Goal: Task Accomplishment & Management: Manage account settings

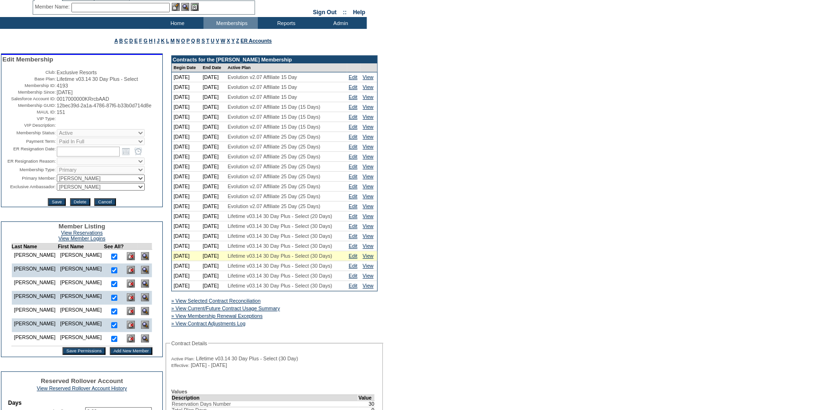
scroll to position [86, 0]
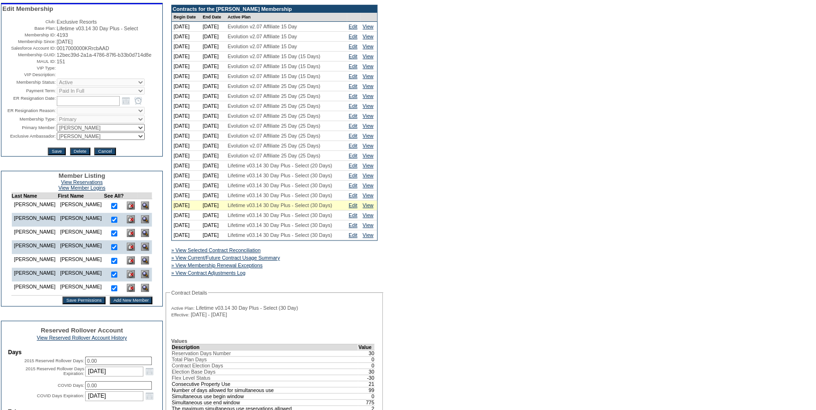
drag, startPoint x: 92, startPoint y: 64, endPoint x: 54, endPoint y: 56, distance: 38.6
click at [57, 56] on td "12bec39d-2a1a-4786-87f6-b33b0d714d8e" at bounding box center [109, 55] width 105 height 6
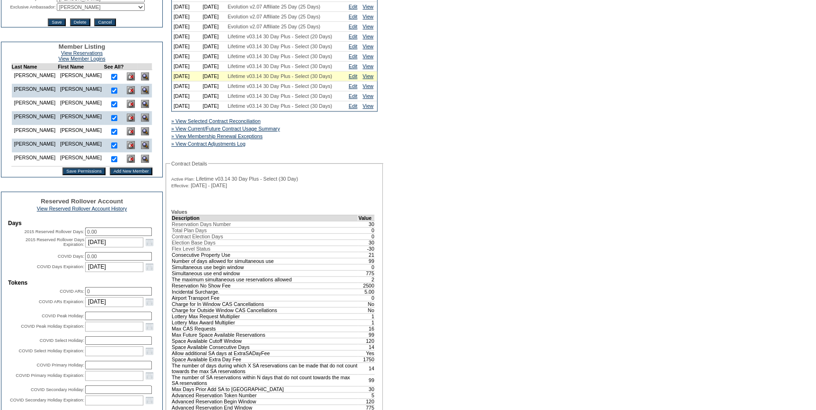
scroll to position [344, 0]
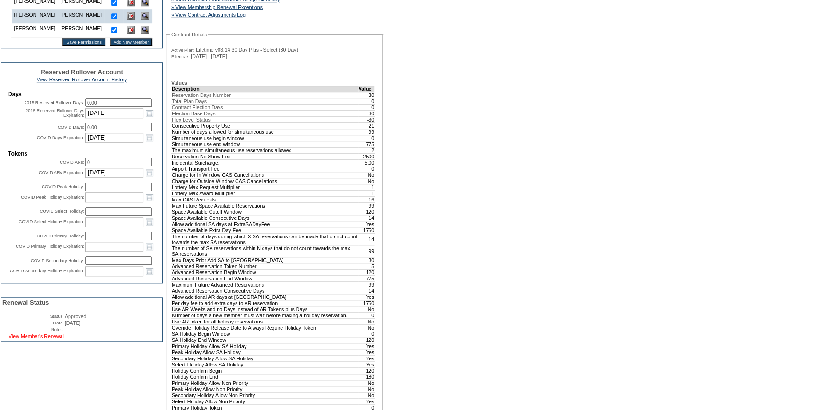
click at [64, 339] on link "View Member's Renewal" at bounding box center [36, 337] width 55 height 6
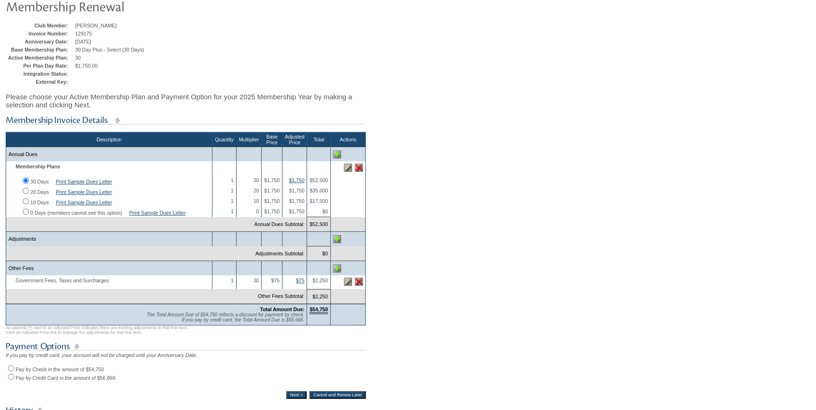
scroll to position [86, 0]
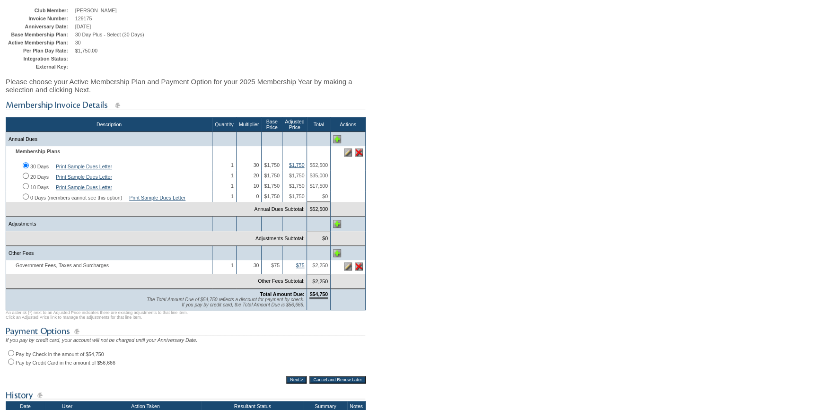
click at [12, 356] on input "Pay by Check in the amount of $54,750" at bounding box center [11, 353] width 6 height 6
radio input "true"
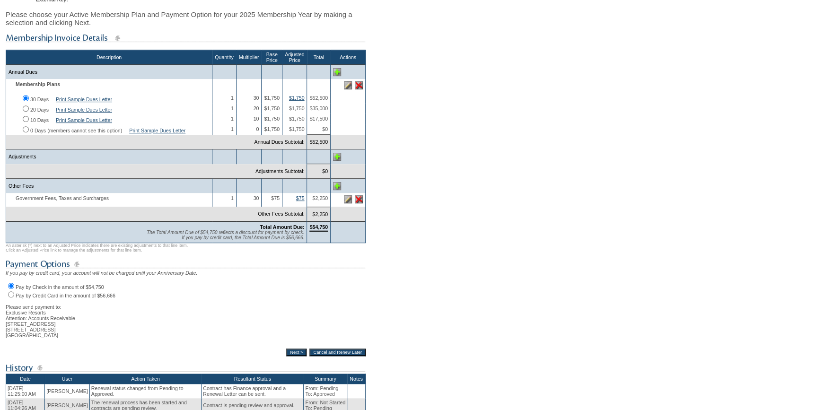
scroll to position [215, 0]
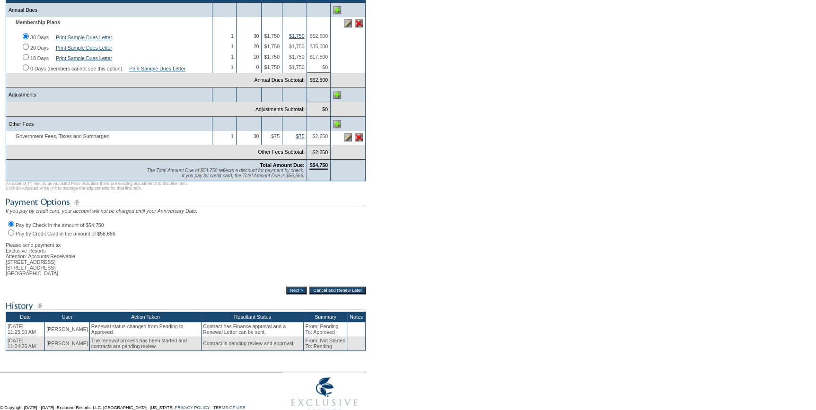
click at [293, 294] on input "Next >" at bounding box center [296, 291] width 20 height 8
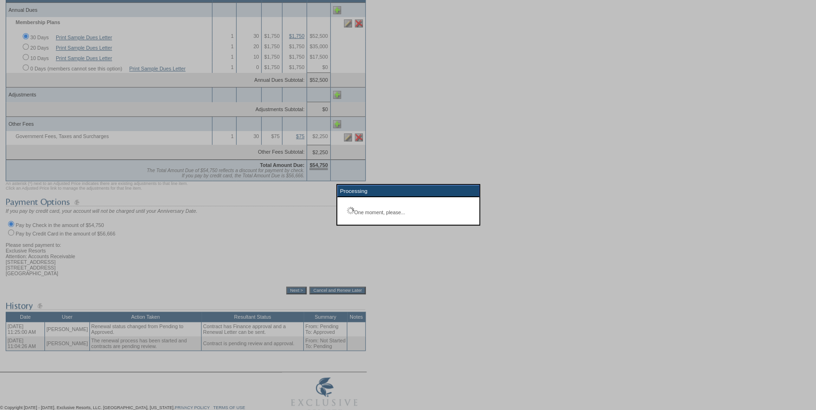
scroll to position [68, 0]
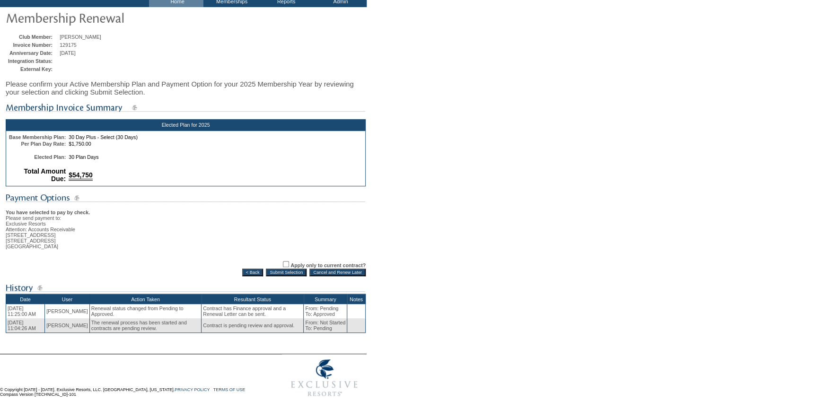
click at [275, 269] on input "Submit Selection" at bounding box center [286, 273] width 41 height 8
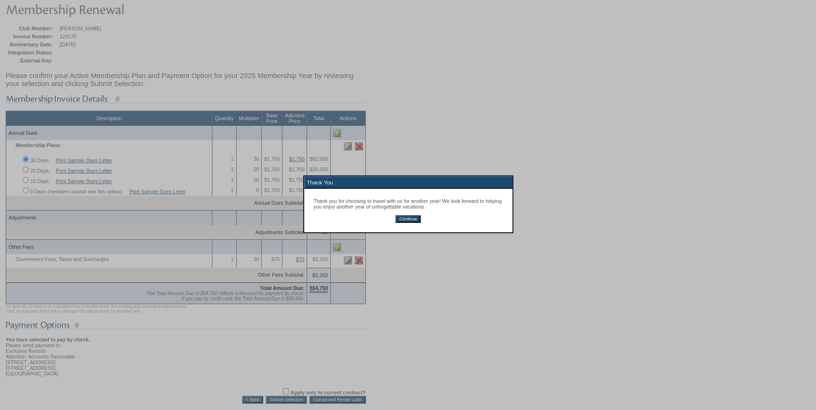
click at [409, 220] on input "Continue" at bounding box center [408, 219] width 25 height 8
